Goal: Browse casually: Explore the website without a specific task or goal

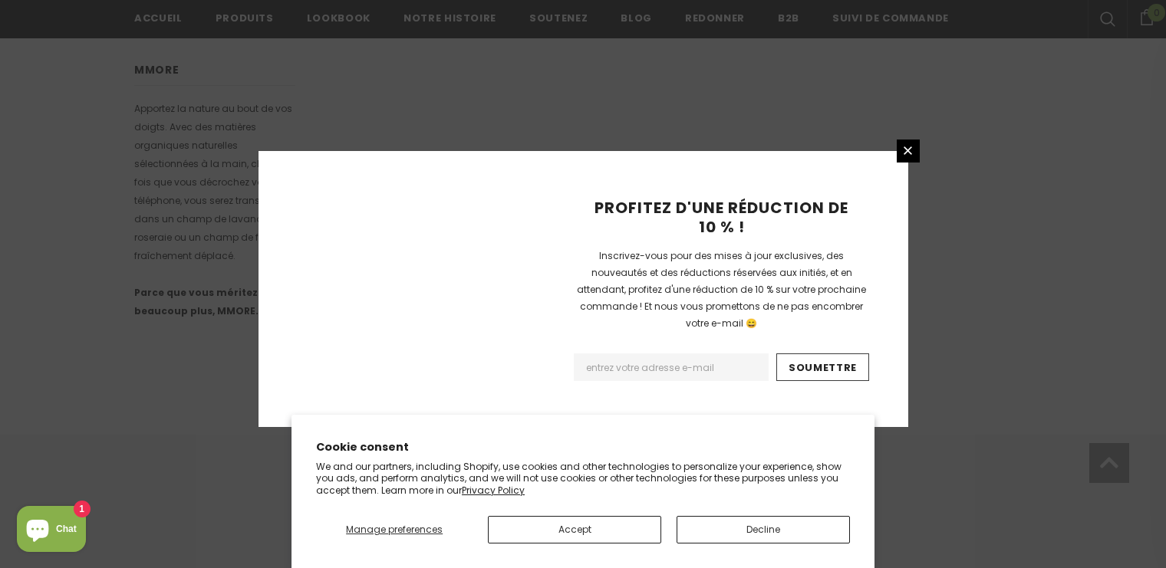
scroll to position [1041, 0]
